Goal: Information Seeking & Learning: Find specific fact

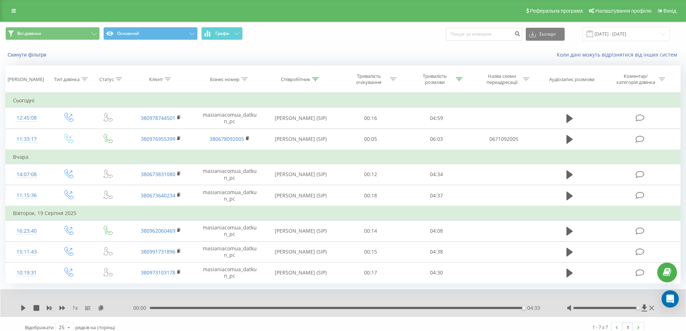
click at [168, 305] on div "00:00 04:33 04:33" at bounding box center [341, 307] width 416 height 7
click at [167, 309] on div "04:33" at bounding box center [337, 308] width 374 height 2
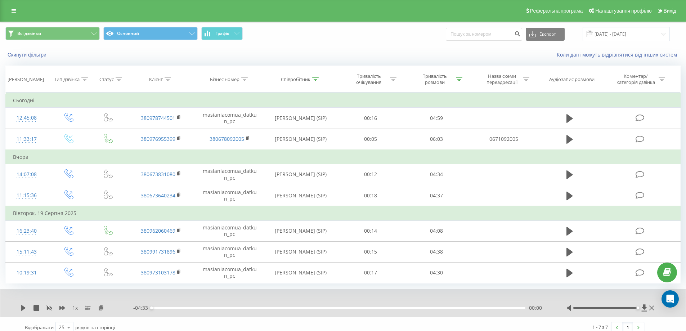
click at [17, 308] on div "1 x - 04:33 00:00 00:00" at bounding box center [343, 303] width 686 height 28
click at [21, 309] on icon at bounding box center [24, 308] width 6 height 6
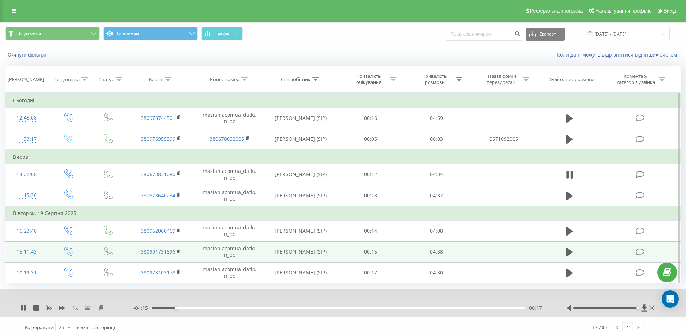
click at [479, 242] on td at bounding box center [503, 251] width 68 height 21
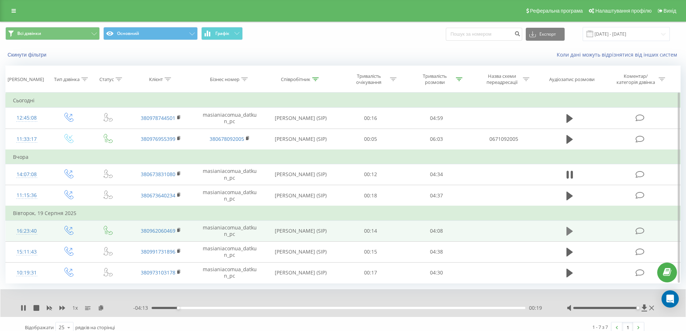
click at [570, 230] on icon at bounding box center [570, 231] width 6 height 9
click at [197, 309] on div "- 03:35 00:31 00:31" at bounding box center [341, 307] width 416 height 7
drag, startPoint x: 198, startPoint y: 308, endPoint x: 153, endPoint y: 307, distance: 45.4
click at [166, 307] on div "00:10" at bounding box center [167, 308] width 3 height 3
drag, startPoint x: 167, startPoint y: 307, endPoint x: 140, endPoint y: 312, distance: 27.9
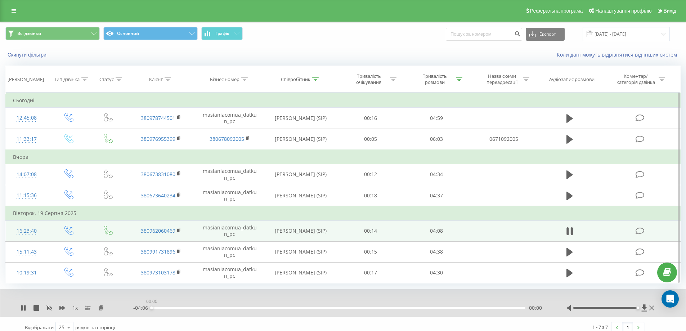
click at [137, 309] on div "- 04:06 00:00 00:00" at bounding box center [341, 307] width 416 height 7
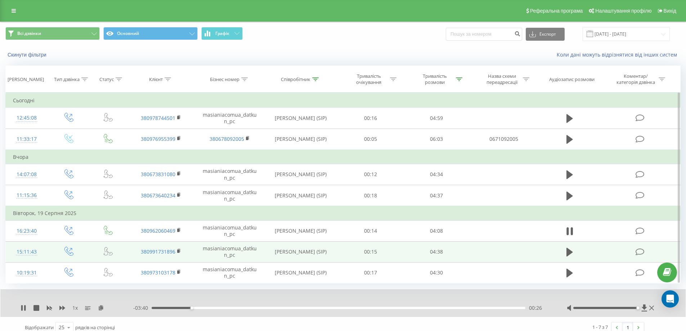
drag, startPoint x: 571, startPoint y: 231, endPoint x: 445, endPoint y: 254, distance: 128.2
click at [570, 231] on icon at bounding box center [570, 231] width 6 height 10
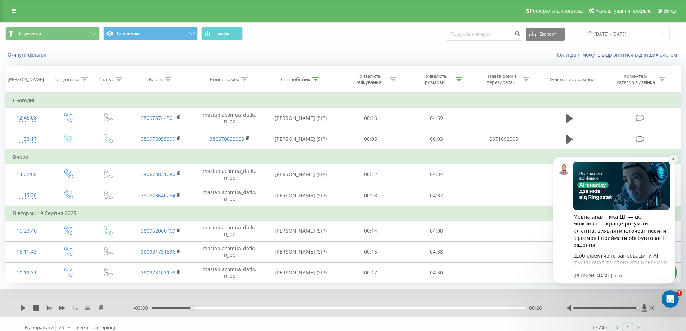
click at [673, 159] on icon "Dismiss notification" at bounding box center [674, 159] width 4 height 4
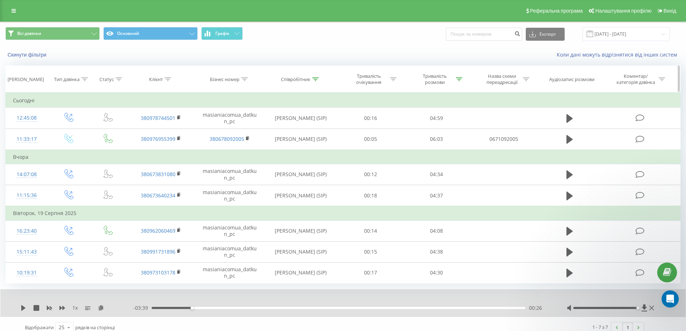
click at [316, 79] on icon at bounding box center [315, 79] width 6 height 4
click at [302, 130] on input "дат" at bounding box center [300, 131] width 63 height 13
click at [306, 128] on input "дат" at bounding box center [300, 131] width 63 height 13
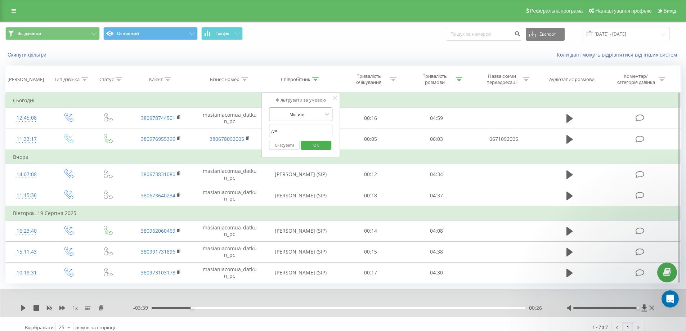
click at [308, 120] on div "Містить" at bounding box center [300, 114] width 63 height 14
click at [319, 114] on div at bounding box center [296, 114] width 51 height 7
click at [296, 133] on input "дат" at bounding box center [300, 131] width 63 height 13
type input "бров"
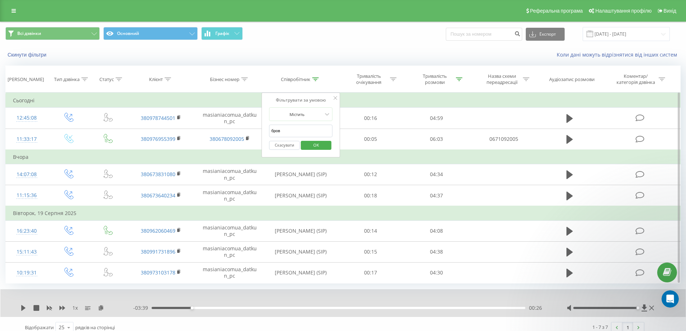
click button "OK" at bounding box center [316, 145] width 31 height 9
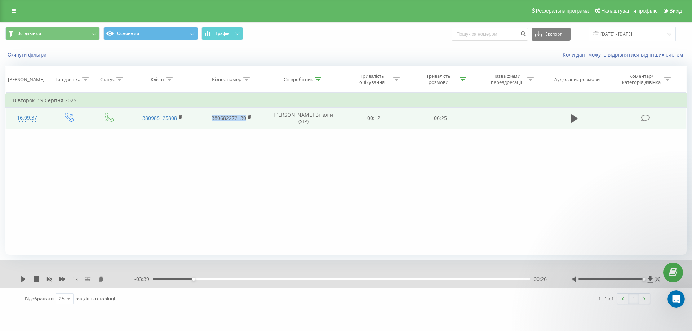
drag, startPoint x: 247, startPoint y: 117, endPoint x: 211, endPoint y: 117, distance: 35.7
click at [211, 117] on td "380682272130" at bounding box center [231, 118] width 69 height 21
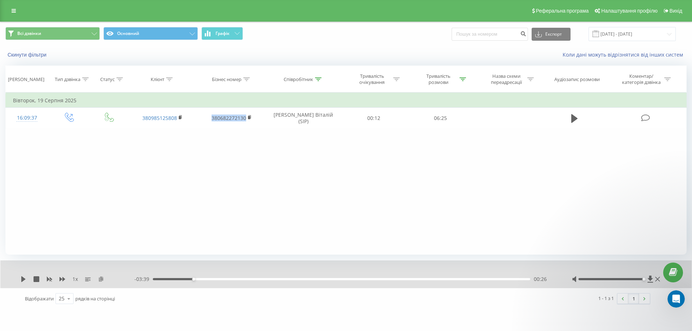
click at [101, 279] on icon at bounding box center [101, 278] width 6 height 5
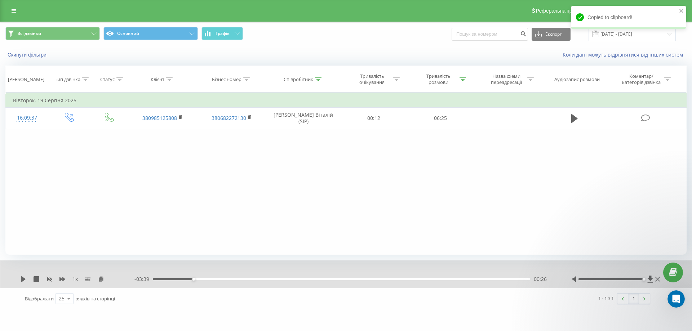
click at [620, 164] on div "Фільтрувати за умовою Дорівнює Введіть значення Скасувати OK Фільтрувати за умо…" at bounding box center [345, 174] width 681 height 162
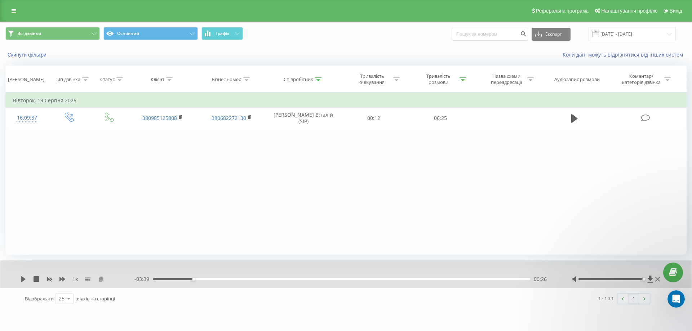
click at [101, 281] on icon at bounding box center [101, 278] width 6 height 5
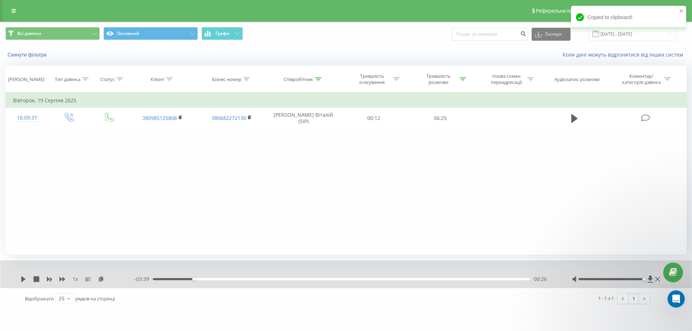
drag, startPoint x: 583, startPoint y: 138, endPoint x: 568, endPoint y: 144, distance: 15.9
click at [583, 139] on div "Фільтрувати за умовою Дорівнює Введіть значення Скасувати OK Фільтрувати за умо…" at bounding box center [345, 174] width 681 height 162
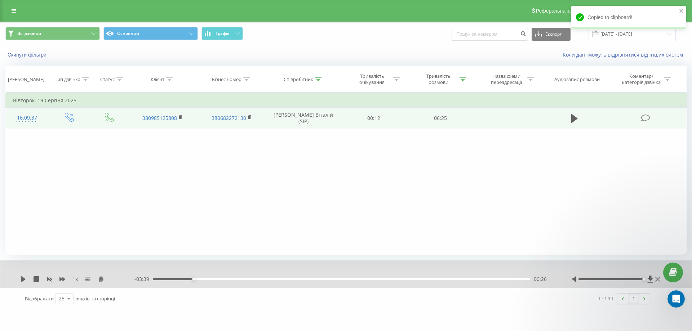
click at [562, 124] on td at bounding box center [575, 118] width 64 height 21
click at [574, 120] on icon at bounding box center [574, 118] width 6 height 9
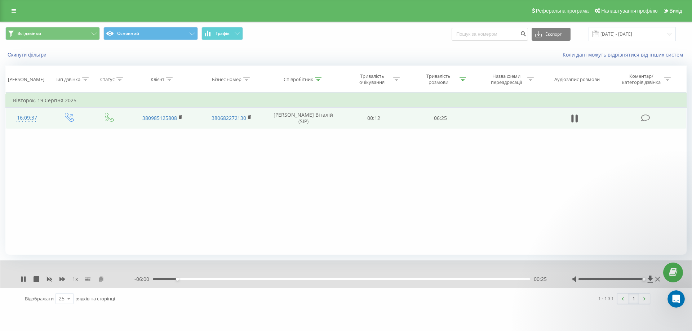
click at [101, 280] on icon at bounding box center [101, 278] width 6 height 5
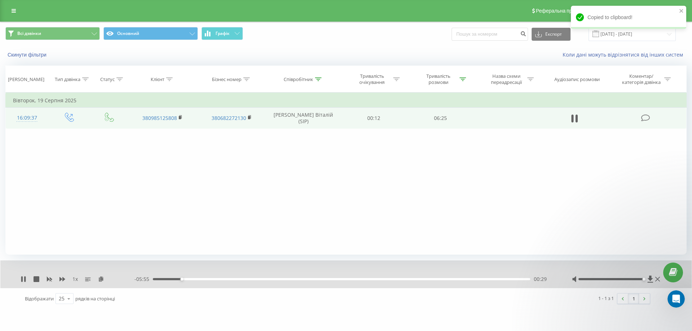
click at [559, 175] on div "Фільтрувати за умовою Дорівнює Введіть значення Скасувати OK Фільтрувати за умо…" at bounding box center [345, 174] width 681 height 162
click at [23, 278] on icon at bounding box center [24, 279] width 6 height 6
click at [533, 197] on div "Фільтрувати за умовою Дорівнює Введіть значення Скасувати OK Фільтрувати за умо…" at bounding box center [345, 174] width 681 height 162
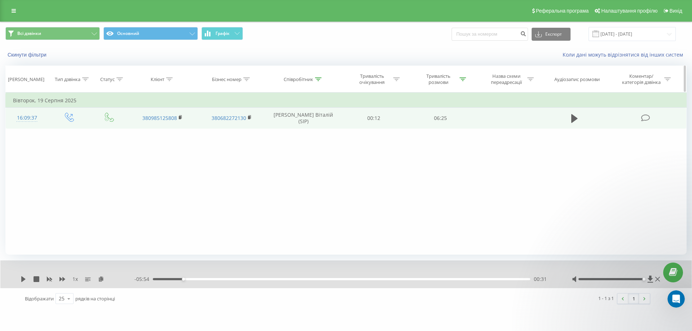
click at [465, 81] on div "Тривалість розмови" at bounding box center [440, 79] width 66 height 12
click at [291, 82] on th "Співробітник" at bounding box center [303, 79] width 75 height 27
click at [316, 80] on icon at bounding box center [318, 79] width 6 height 4
click at [306, 79] on div "Співробітник" at bounding box center [299, 79] width 30 height 6
click at [461, 81] on icon at bounding box center [462, 79] width 6 height 4
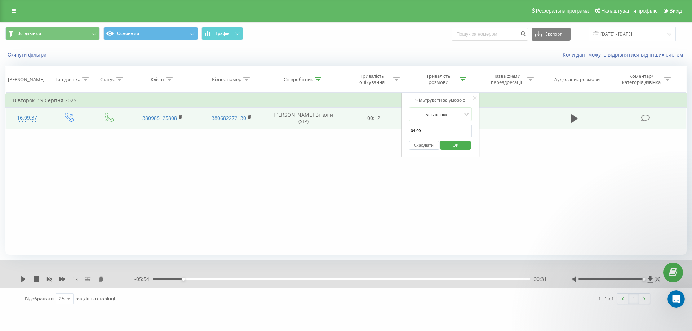
drag, startPoint x: 425, startPoint y: 131, endPoint x: 401, endPoint y: 132, distance: 24.5
click at [401, 132] on div "Фільтрувати за умовою Більше ніж 04:00 Скасувати OK" at bounding box center [440, 125] width 79 height 65
type input "0"
click at [458, 147] on span "OK" at bounding box center [455, 144] width 20 height 11
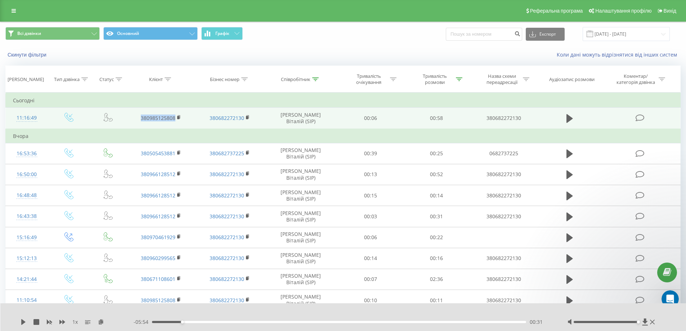
drag, startPoint x: 135, startPoint y: 116, endPoint x: 175, endPoint y: 118, distance: 40.4
click at [175, 118] on td "380985125808" at bounding box center [161, 118] width 68 height 21
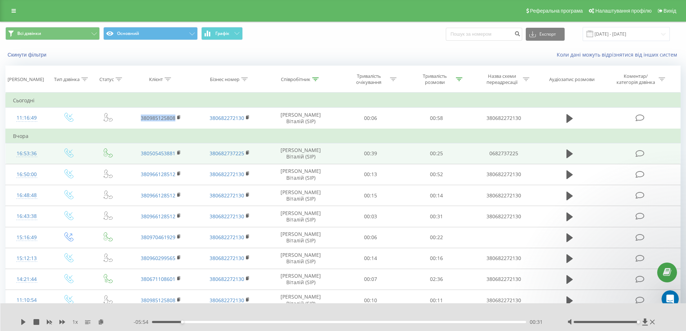
copy link "380985125808"
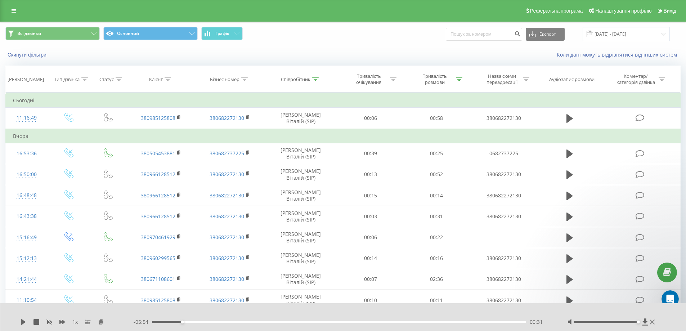
drag, startPoint x: 400, startPoint y: 46, endPoint x: 381, endPoint y: 35, distance: 22.3
click at [381, 35] on div "Всі дзвінки Основний Графік Експорт .csv .xls .xlsx [DATE] - [DATE]" at bounding box center [342, 34] width 675 height 14
click at [314, 79] on icon at bounding box center [315, 79] width 6 height 4
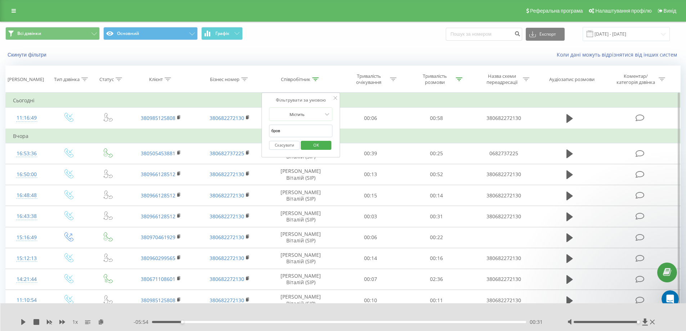
click at [293, 131] on input "бров" at bounding box center [300, 131] width 63 height 13
type input "датку"
click at [313, 144] on span "OK" at bounding box center [316, 144] width 20 height 11
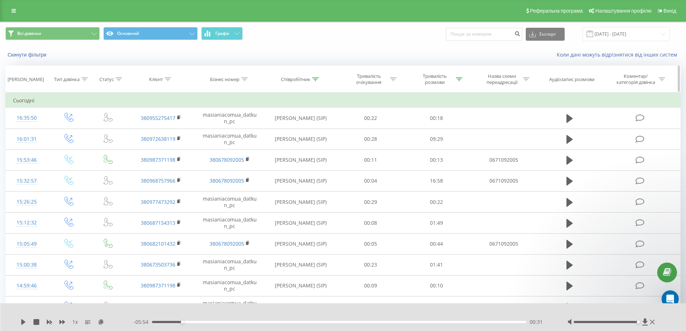
click at [460, 78] on icon at bounding box center [459, 79] width 6 height 4
drag, startPoint x: 429, startPoint y: 132, endPoint x: 404, endPoint y: 131, distance: 25.2
click at [404, 131] on div "Фільтрувати за умовою Більше ніж 0 Скасувати OK" at bounding box center [436, 125] width 79 height 65
click at [452, 146] on span "OK" at bounding box center [452, 144] width 20 height 11
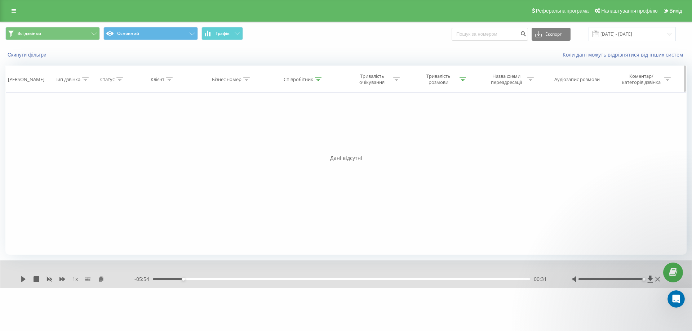
click at [319, 82] on div at bounding box center [318, 79] width 6 height 6
click at [380, 104] on div "Фільтрувати за умовою Дорівнює Введіть значення Скасувати OK Фільтрувати за умо…" at bounding box center [345, 174] width 681 height 162
click at [386, 114] on div "Фільтрувати за умовою Дорівнює Введіть значення Скасувати OK Фільтрувати за умо…" at bounding box center [345, 174] width 681 height 162
click at [463, 81] on icon at bounding box center [462, 79] width 6 height 4
click at [411, 129] on input "4:00" at bounding box center [440, 131] width 63 height 13
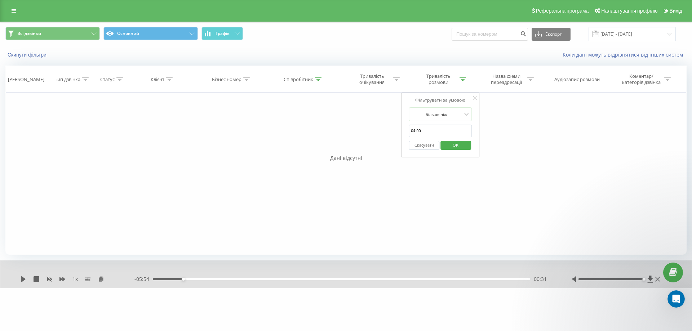
type input "04:00"
click at [450, 142] on span "OK" at bounding box center [455, 144] width 20 height 11
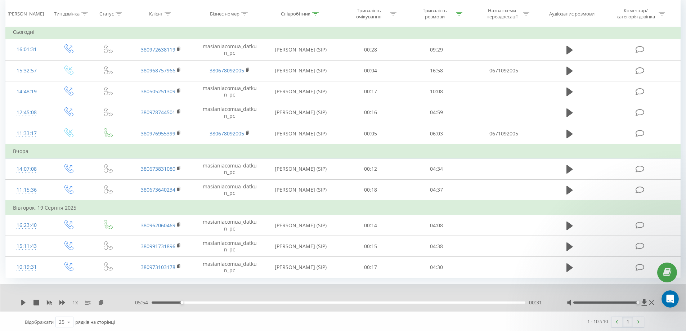
scroll to position [70, 0]
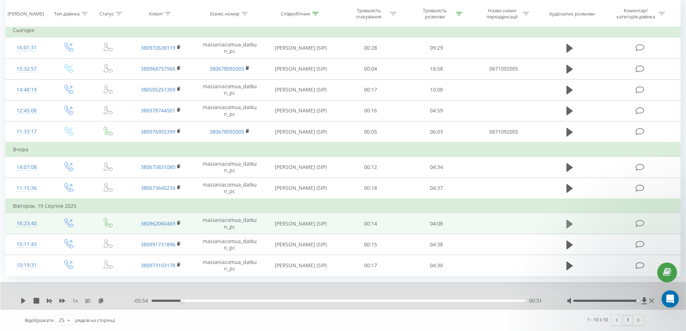
click at [571, 223] on icon at bounding box center [570, 223] width 6 height 9
click at [23, 301] on icon at bounding box center [24, 301] width 6 height 6
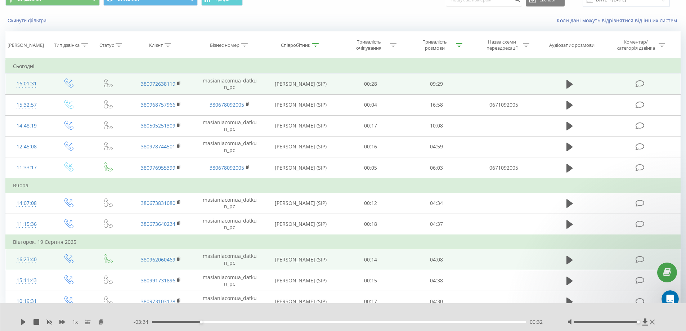
scroll to position [0, 0]
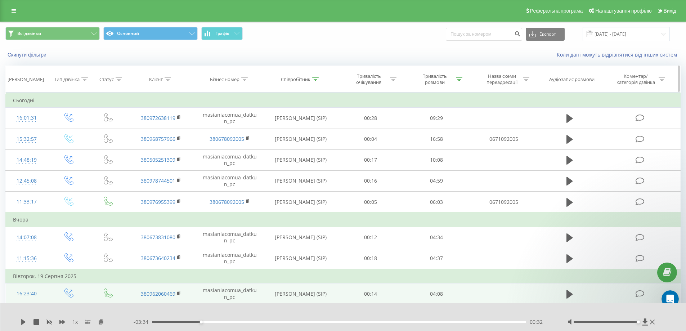
click at [318, 80] on icon at bounding box center [315, 79] width 6 height 4
click at [308, 132] on input "датку" at bounding box center [300, 131] width 63 height 13
click button "OK" at bounding box center [316, 145] width 31 height 9
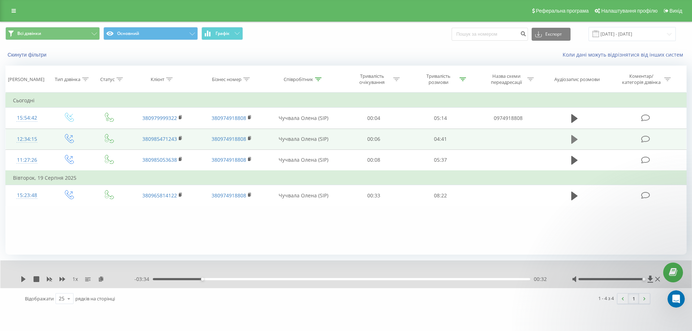
click at [570, 138] on button at bounding box center [574, 139] width 11 height 11
click at [102, 279] on icon at bounding box center [101, 278] width 6 height 5
drag, startPoint x: 220, startPoint y: 279, endPoint x: 169, endPoint y: 282, distance: 50.9
click at [169, 282] on div "- 04:24 00:13 00:13" at bounding box center [343, 279] width 419 height 7
click at [264, 278] on div "- 02:35 02:02 02:02" at bounding box center [343, 279] width 419 height 7
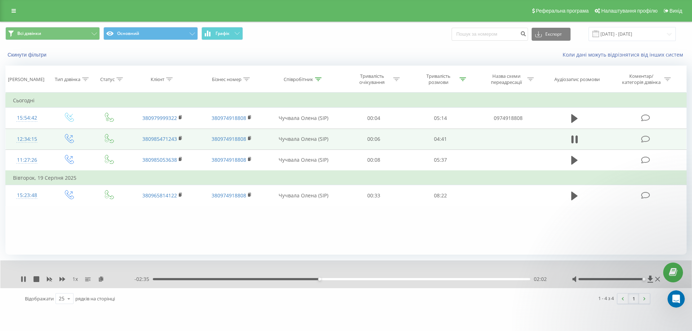
click at [264, 279] on div "02:02" at bounding box center [341, 279] width 377 height 2
click at [244, 279] on div "01:25" at bounding box center [341, 279] width 377 height 2
click at [343, 278] on div "02:20" at bounding box center [341, 279] width 377 height 2
click at [333, 280] on div "- 02:16 02:21 02:21" at bounding box center [343, 279] width 419 height 7
click at [324, 278] on div "02:06" at bounding box center [341, 279] width 377 height 2
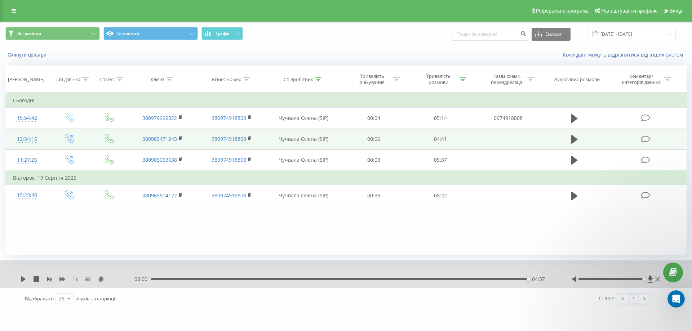
click at [486, 278] on div "04:37" at bounding box center [339, 279] width 377 height 2
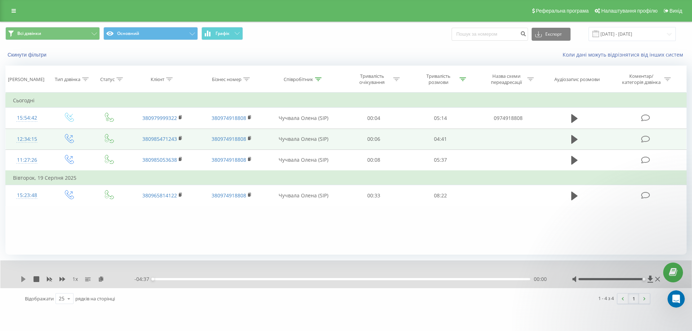
click at [23, 280] on icon at bounding box center [23, 279] width 4 height 6
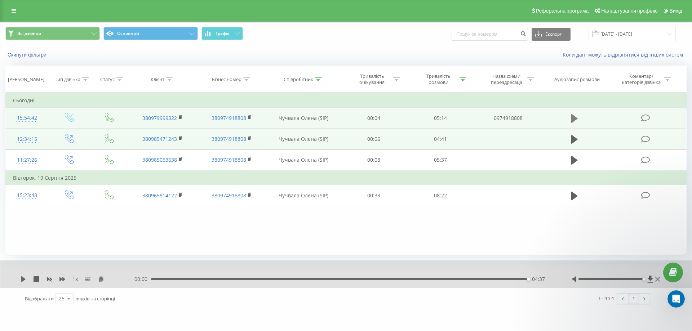
click at [571, 119] on icon at bounding box center [574, 118] width 6 height 9
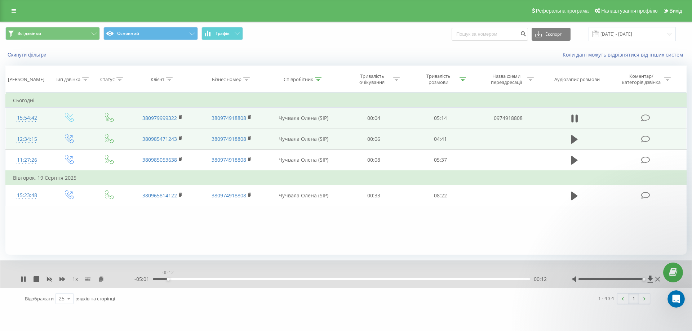
drag, startPoint x: 168, startPoint y: 279, endPoint x: 138, endPoint y: 278, distance: 30.3
click at [138, 278] on div "- 05:01 00:12 00:12" at bounding box center [343, 279] width 419 height 7
click at [575, 139] on icon at bounding box center [574, 139] width 6 height 9
click at [574, 120] on icon at bounding box center [574, 118] width 6 height 9
click at [320, 77] on icon at bounding box center [318, 79] width 6 height 4
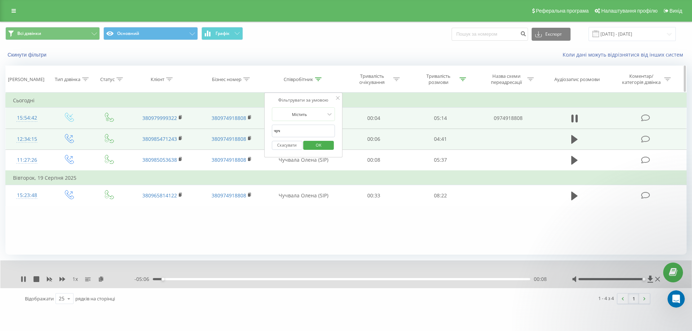
click at [320, 77] on icon at bounding box center [318, 79] width 6 height 4
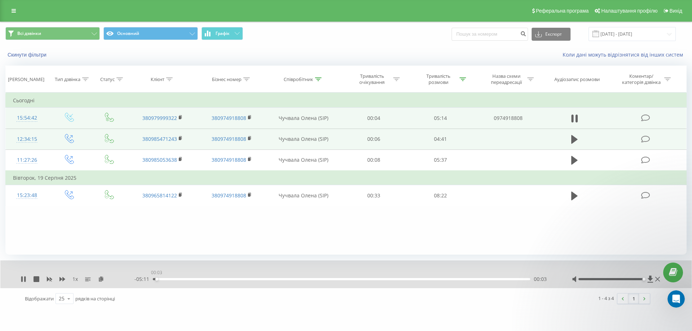
drag, startPoint x: 170, startPoint y: 278, endPoint x: 161, endPoint y: 288, distance: 13.2
click at [145, 280] on div "- 05:11 00:03 00:03" at bounding box center [343, 279] width 419 height 7
click at [99, 280] on icon at bounding box center [101, 278] width 6 height 5
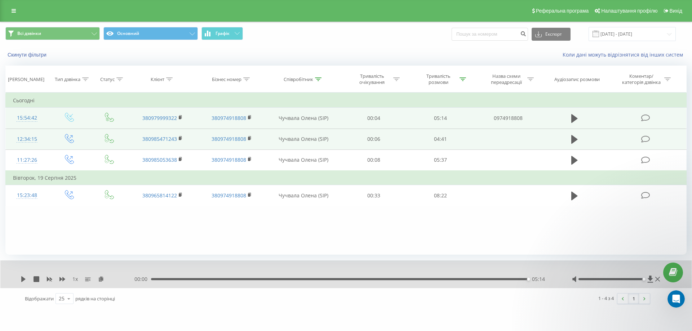
drag, startPoint x: 172, startPoint y: 278, endPoint x: 153, endPoint y: 279, distance: 18.4
click at [153, 278] on div "00:00 05:14 05:14" at bounding box center [343, 279] width 419 height 7
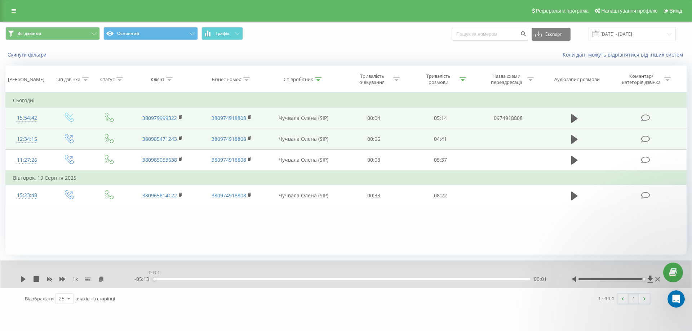
click at [154, 280] on div "00:01" at bounding box center [341, 279] width 377 height 2
drag, startPoint x: 25, startPoint y: 279, endPoint x: 29, endPoint y: 282, distance: 4.7
click at [25, 280] on icon at bounding box center [23, 279] width 4 height 6
click at [490, 304] on div "1 - 4 з 4 1" at bounding box center [497, 298] width 318 height 21
click at [206, 278] on div "01:57" at bounding box center [341, 279] width 377 height 2
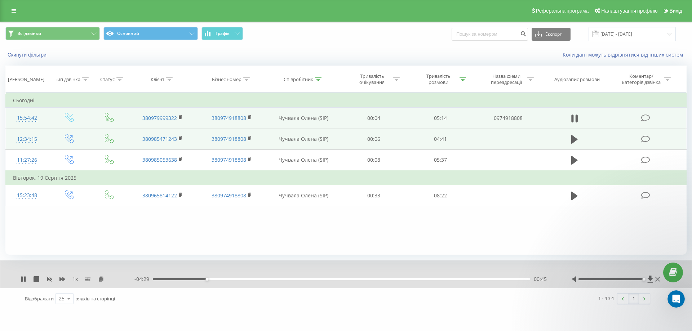
click at [194, 278] on div "- 04:29 00:45 00:45" at bounding box center [343, 279] width 419 height 7
click at [192, 279] on div "00:45" at bounding box center [341, 279] width 377 height 2
drag, startPoint x: 211, startPoint y: 280, endPoint x: 221, endPoint y: 279, distance: 9.8
click at [211, 280] on div "00:33" at bounding box center [341, 279] width 377 height 2
drag, startPoint x: 226, startPoint y: 279, endPoint x: 231, endPoint y: 279, distance: 5.8
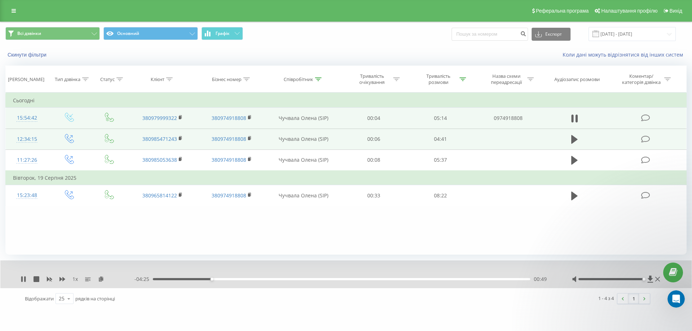
click at [226, 279] on div "00:49" at bounding box center [341, 279] width 377 height 2
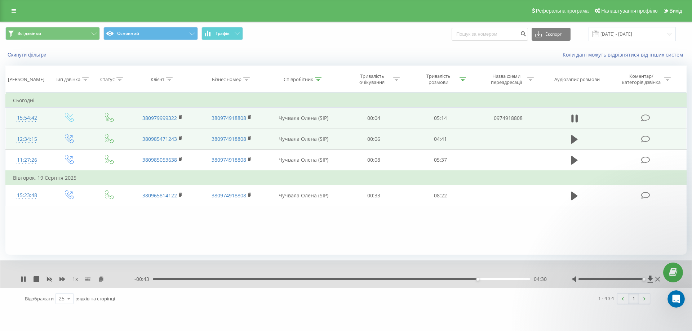
drag, startPoint x: 468, startPoint y: 278, endPoint x: 464, endPoint y: 279, distance: 4.1
click at [465, 279] on div "- 00:43 04:30 04:30" at bounding box center [343, 279] width 419 height 7
click at [464, 279] on div "04:19" at bounding box center [341, 279] width 377 height 2
click at [457, 278] on div "04:19" at bounding box center [341, 279] width 377 height 2
click at [321, 81] on icon at bounding box center [318, 79] width 6 height 4
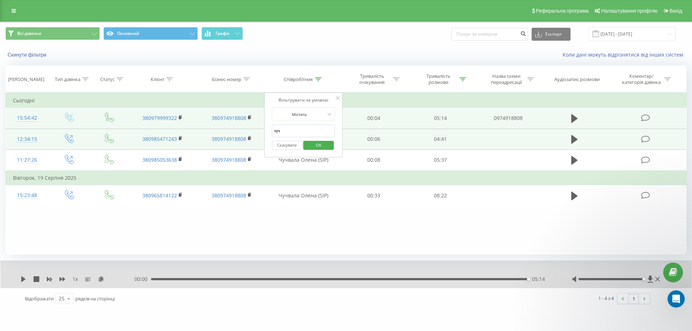
click at [301, 126] on input "чуч" at bounding box center [303, 131] width 63 height 13
type input "гайд"
click button "OK" at bounding box center [318, 145] width 31 height 9
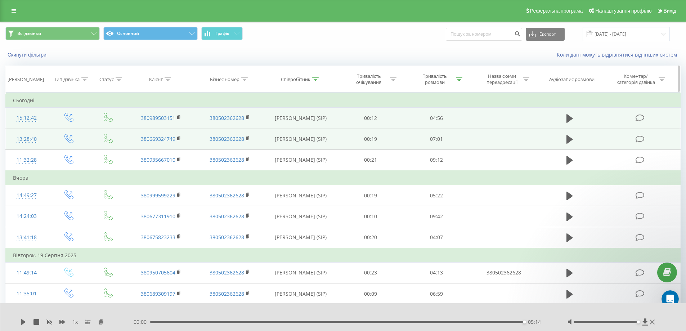
click at [459, 81] on div at bounding box center [459, 79] width 6 height 6
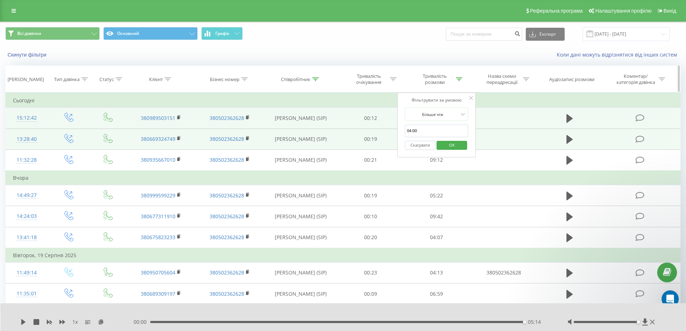
click at [459, 81] on div at bounding box center [459, 79] width 6 height 6
